Goal: Task Accomplishment & Management: Use online tool/utility

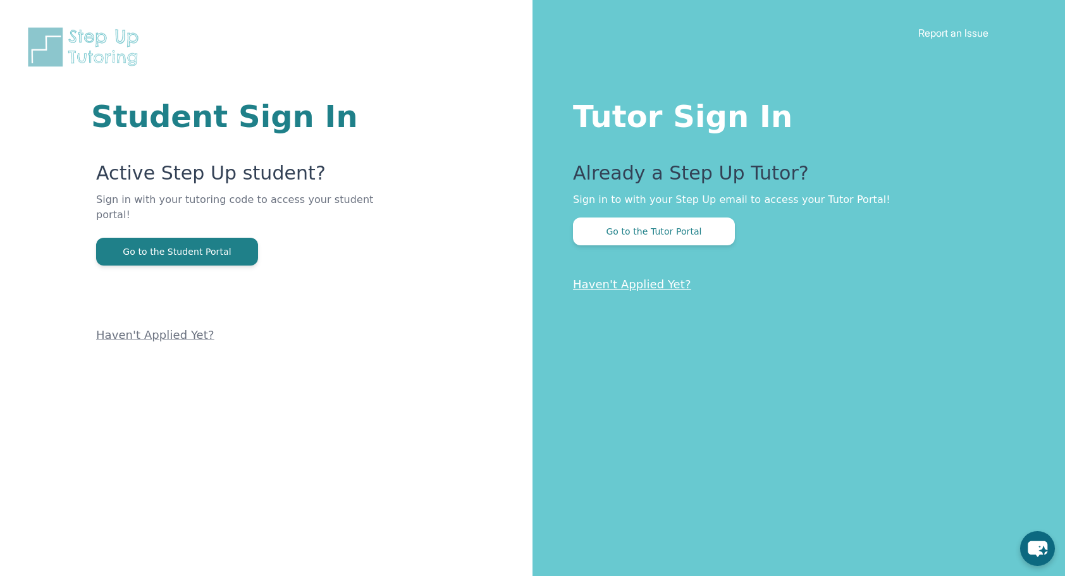
click at [474, 453] on div "Student Sign In Active Step Up student? Sign in with your tutoring code to acce…" at bounding box center [266, 288] width 533 height 576
click at [631, 233] on button "Go to the Tutor Portal" at bounding box center [654, 232] width 162 height 28
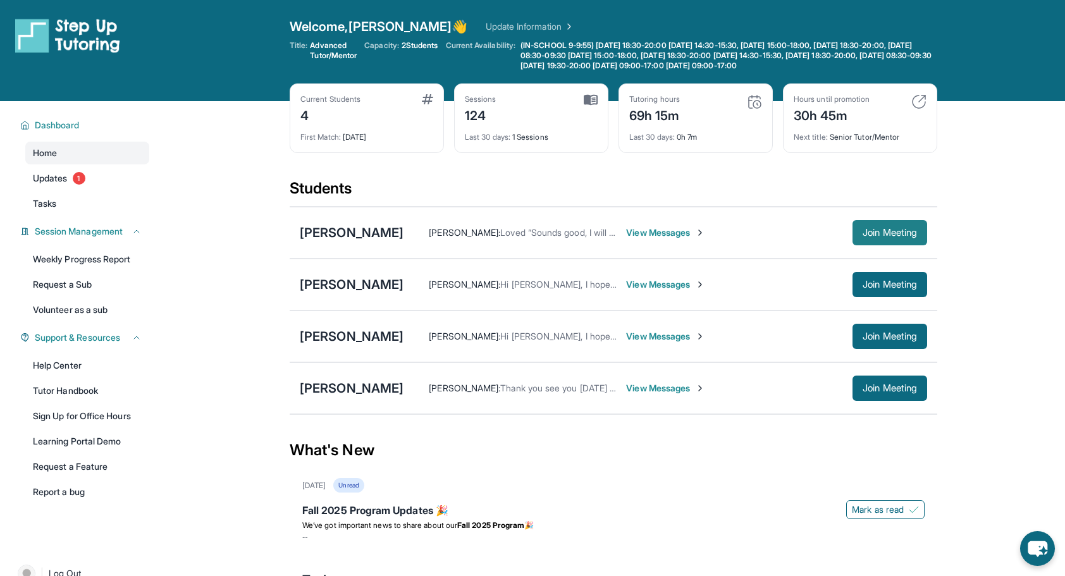
click at [867, 231] on span "Join Meeting" at bounding box center [890, 233] width 54 height 8
click at [626, 233] on span "View Messages" at bounding box center [665, 232] width 79 height 13
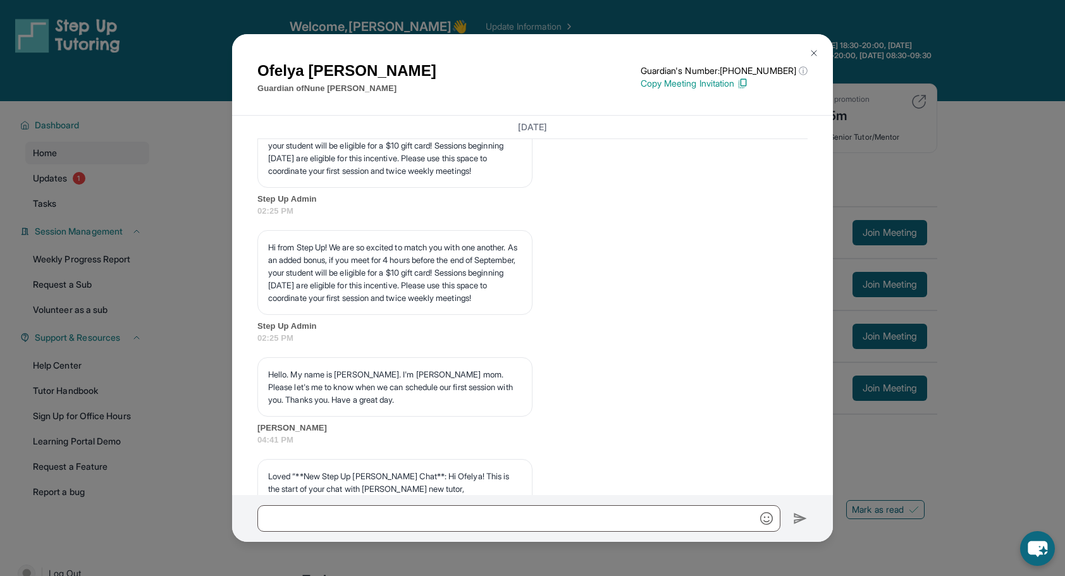
scroll to position [949, 0]
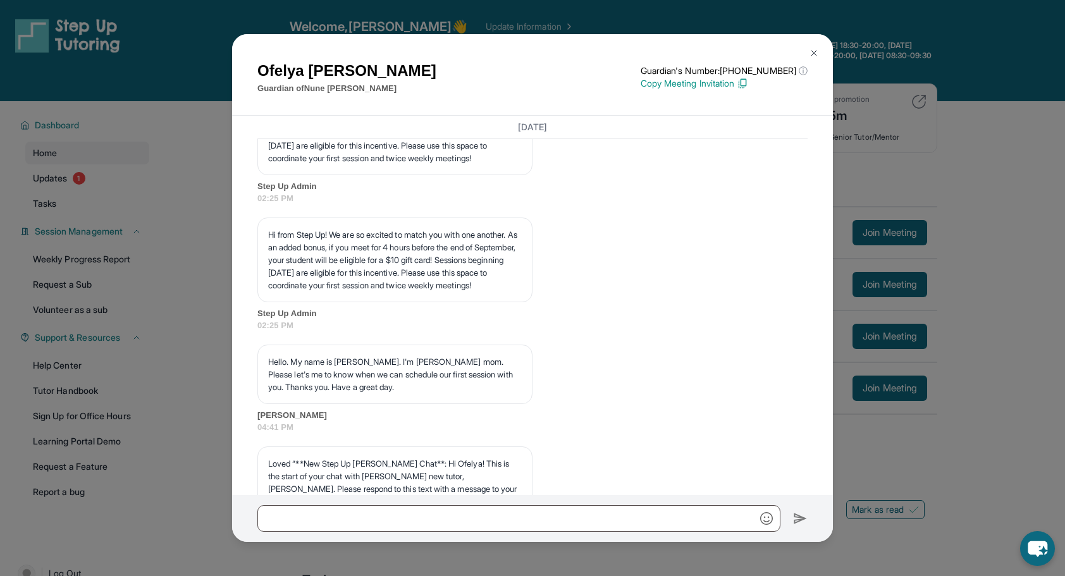
click at [814, 49] on img at bounding box center [814, 53] width 10 height 10
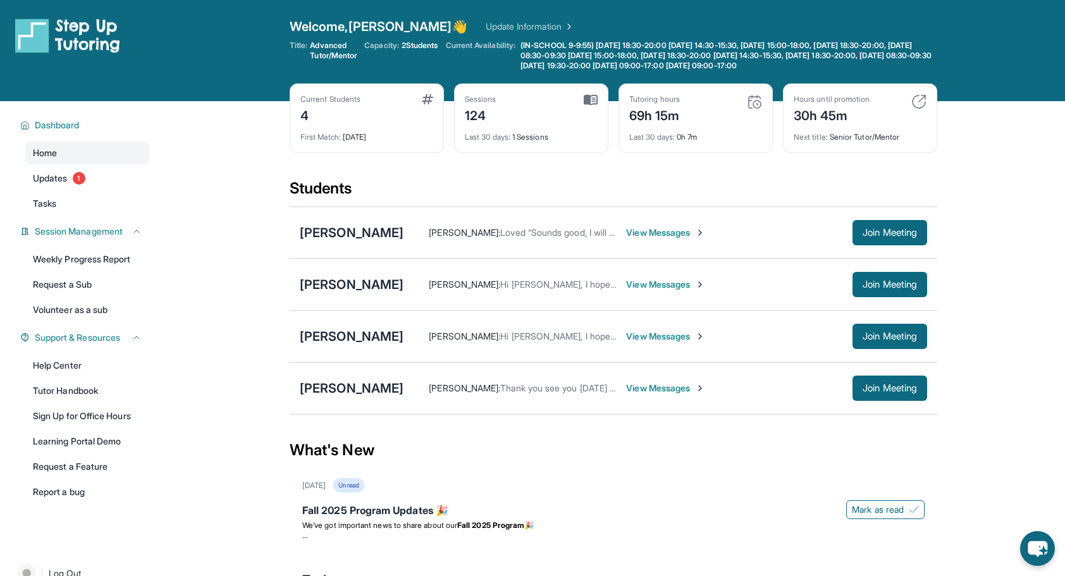
click at [433, 236] on span "Ofelya Azaryan :" at bounding box center [464, 232] width 71 height 11
click at [56, 183] on span "Updates" at bounding box center [50, 178] width 35 height 13
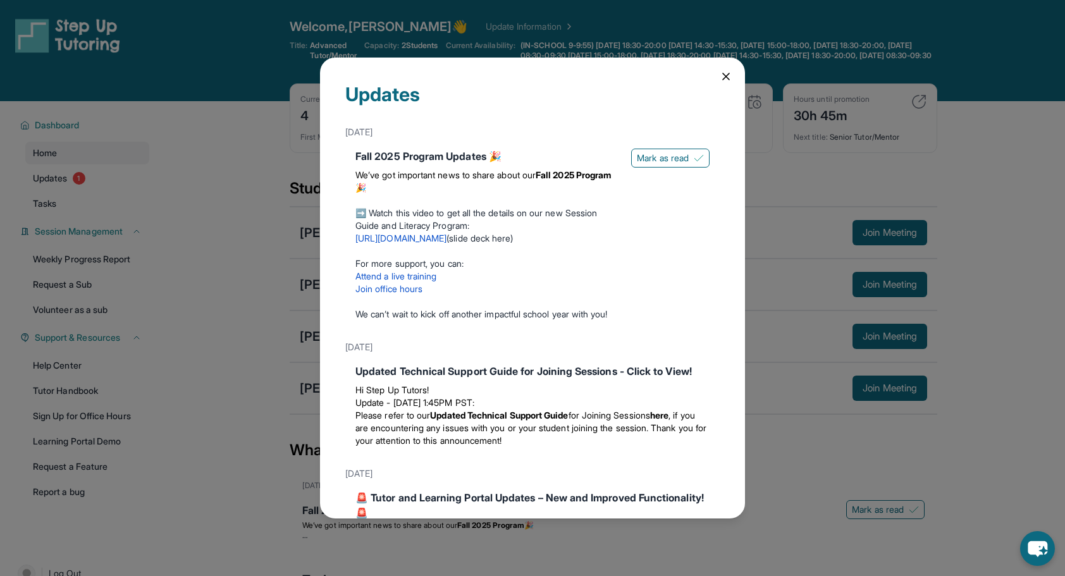
click at [434, 237] on link "[URL][DOMAIN_NAME]" at bounding box center [400, 238] width 91 height 11
click at [723, 77] on icon at bounding box center [726, 76] width 6 height 6
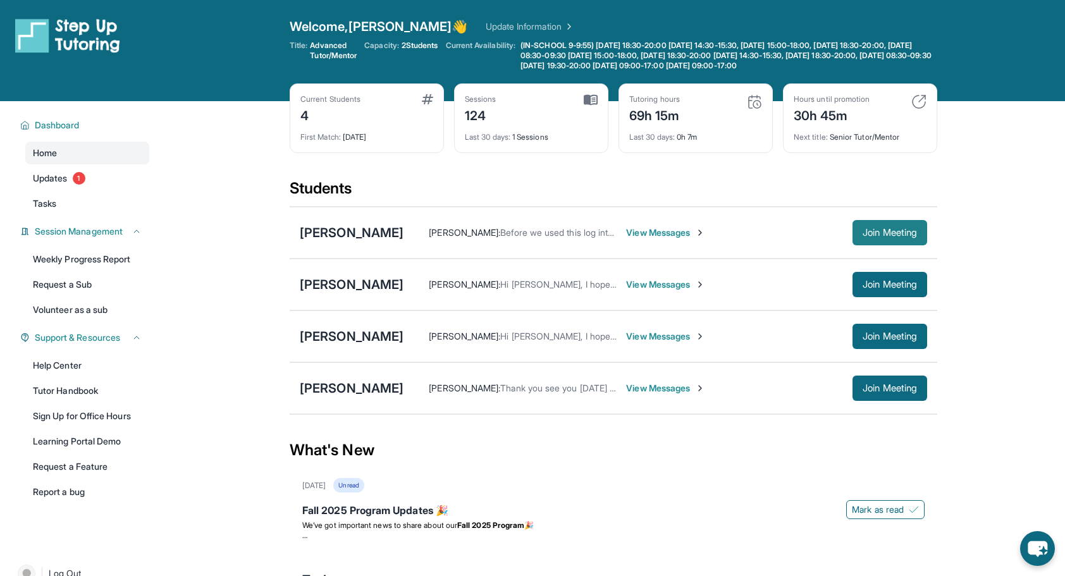
click at [888, 230] on span "Join Meeting" at bounding box center [890, 233] width 54 height 8
